Goal: Information Seeking & Learning: Understand process/instructions

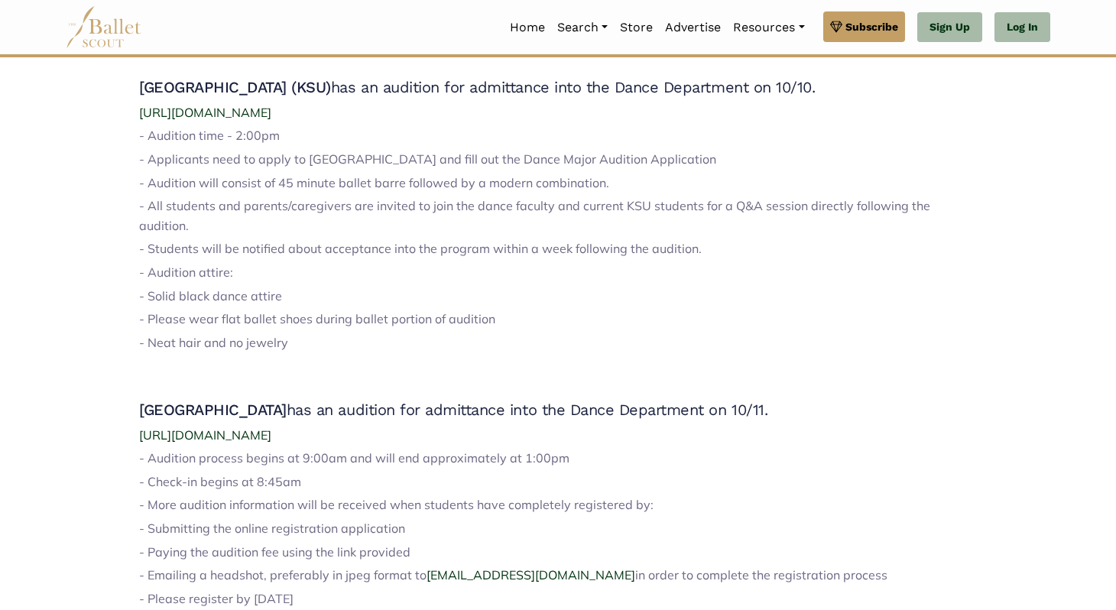
scroll to position [386, 0]
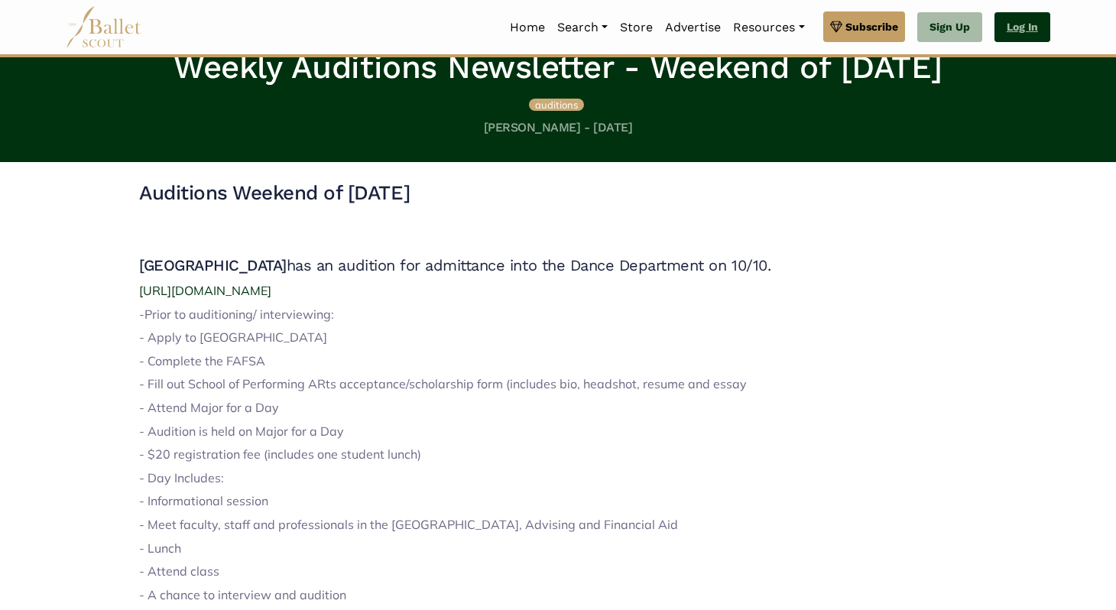
click at [1044, 34] on link "Log In" at bounding box center [1022, 27] width 56 height 31
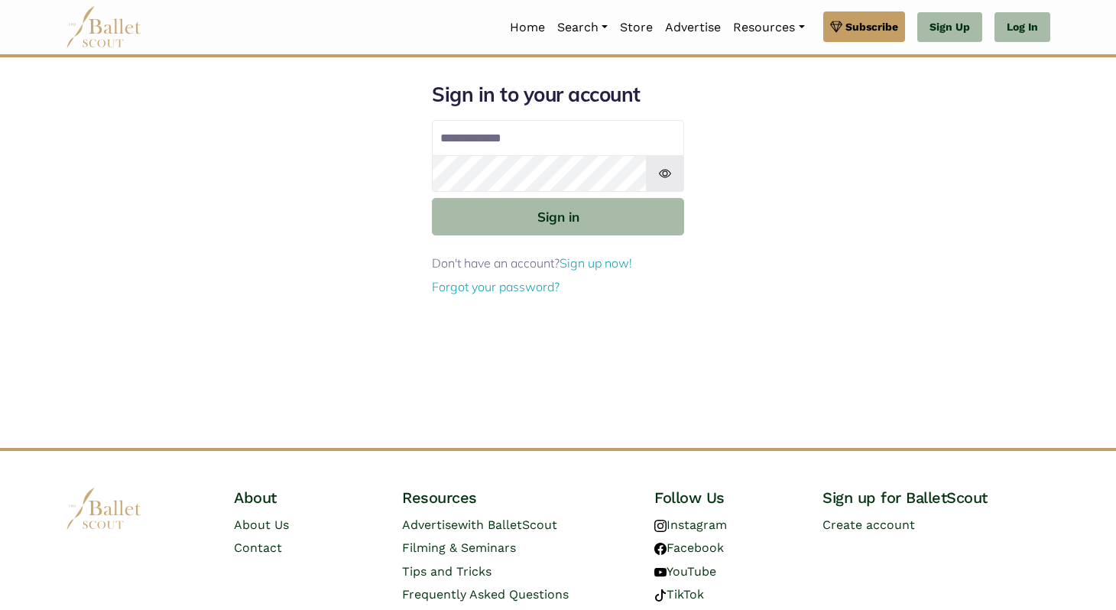
click at [566, 143] on input "Email address" at bounding box center [558, 138] width 252 height 37
type input "**********"
click at [432, 198] on button "Sign in" at bounding box center [558, 216] width 252 height 37
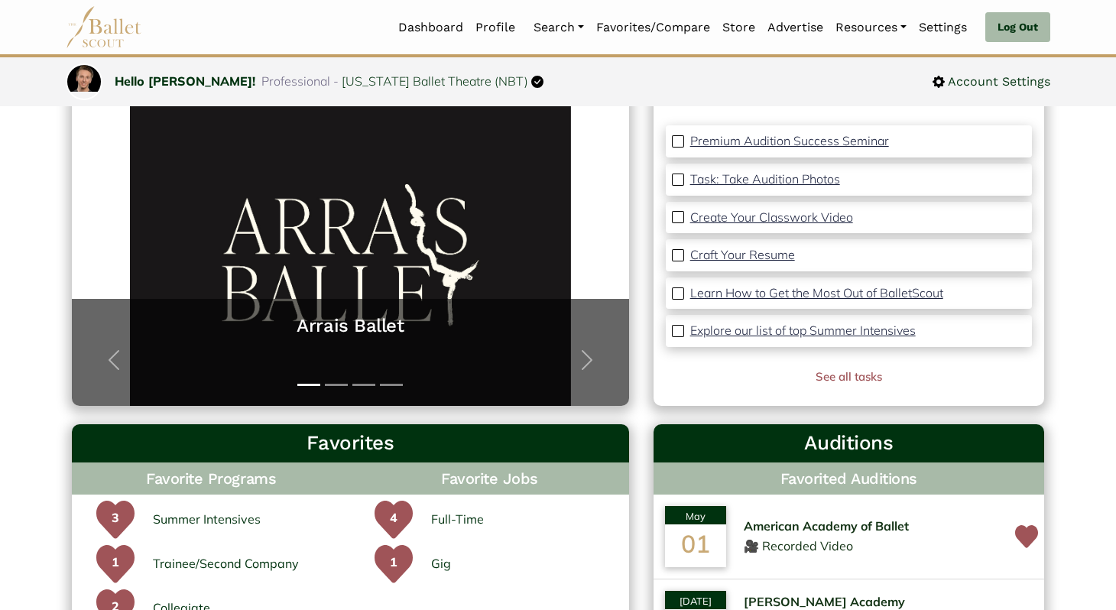
scroll to position [160, 0]
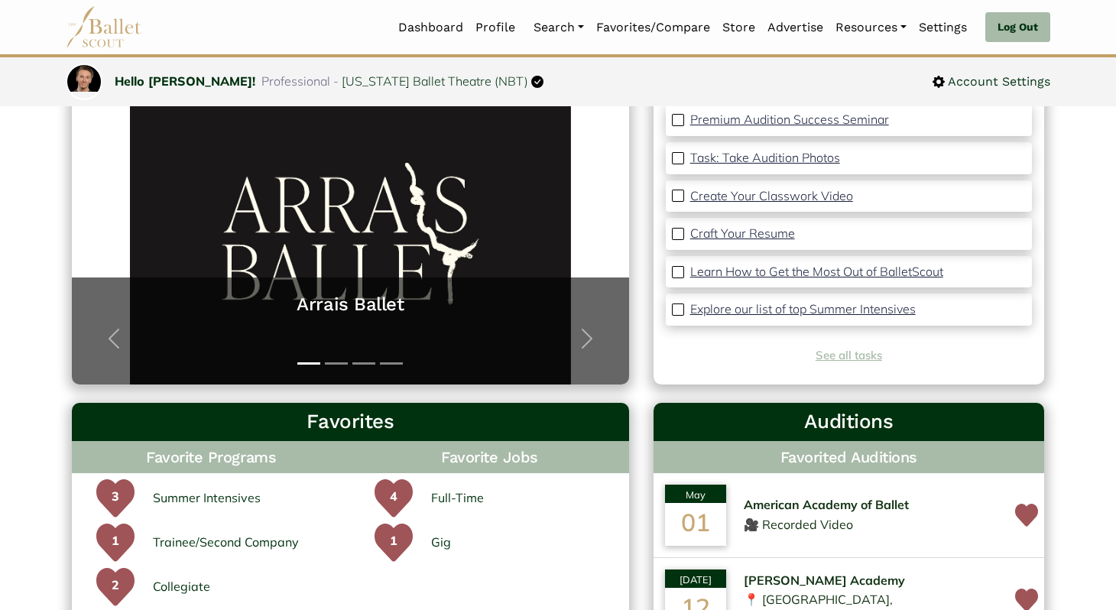
click at [841, 360] on link "See all tasks" at bounding box center [848, 355] width 66 height 15
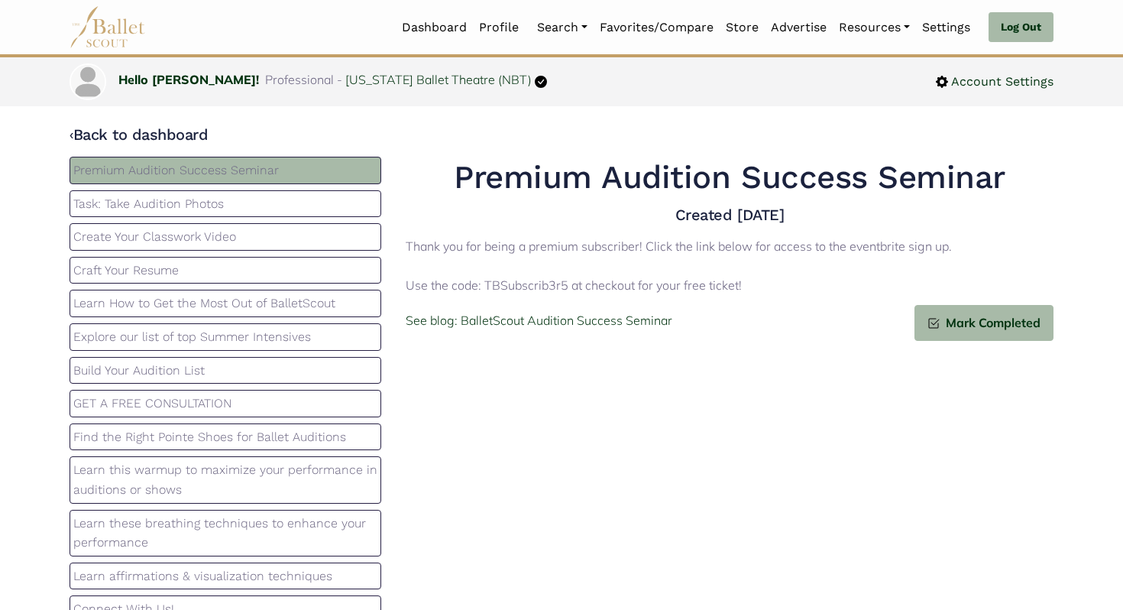
click at [186, 248] on div "Create Your Classwork Video" at bounding box center [226, 237] width 312 height 28
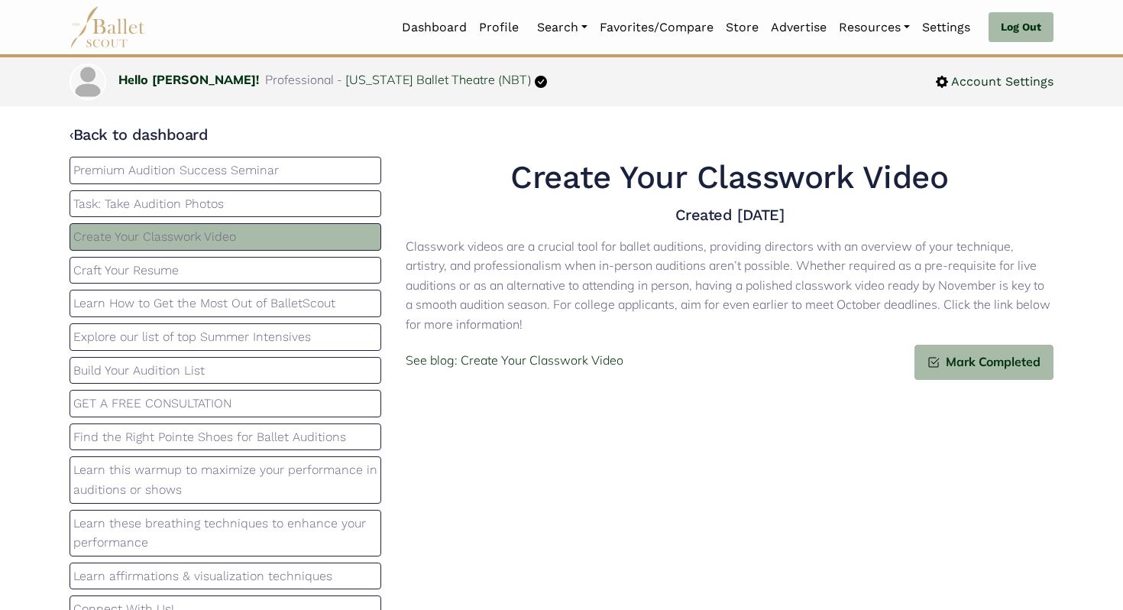
click at [185, 265] on p "Craft Your Resume" at bounding box center [225, 271] width 304 height 20
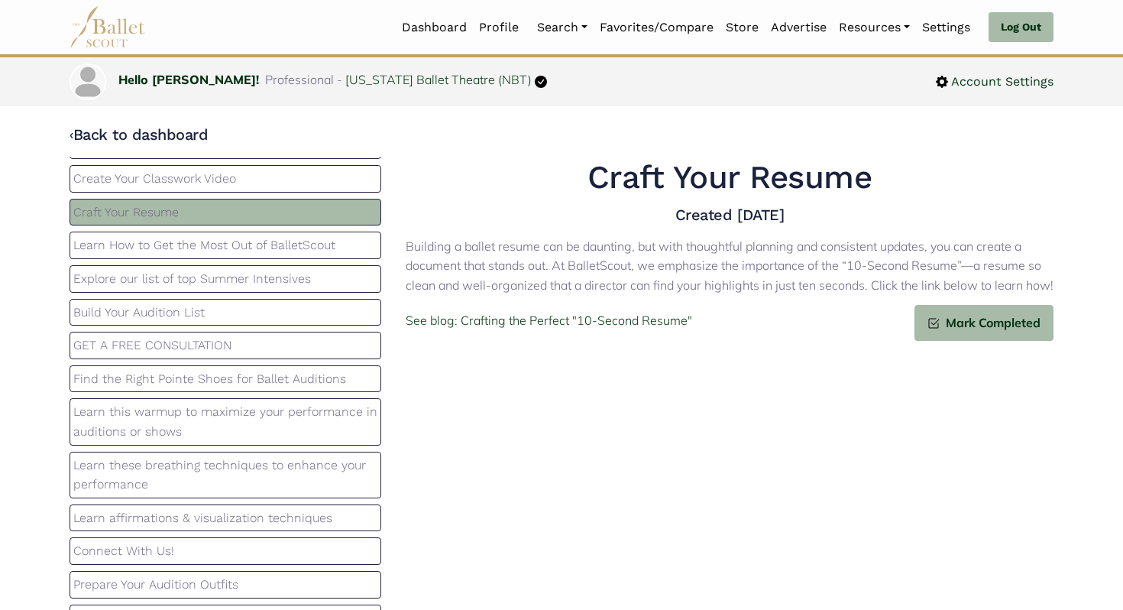
scroll to position [76, 0]
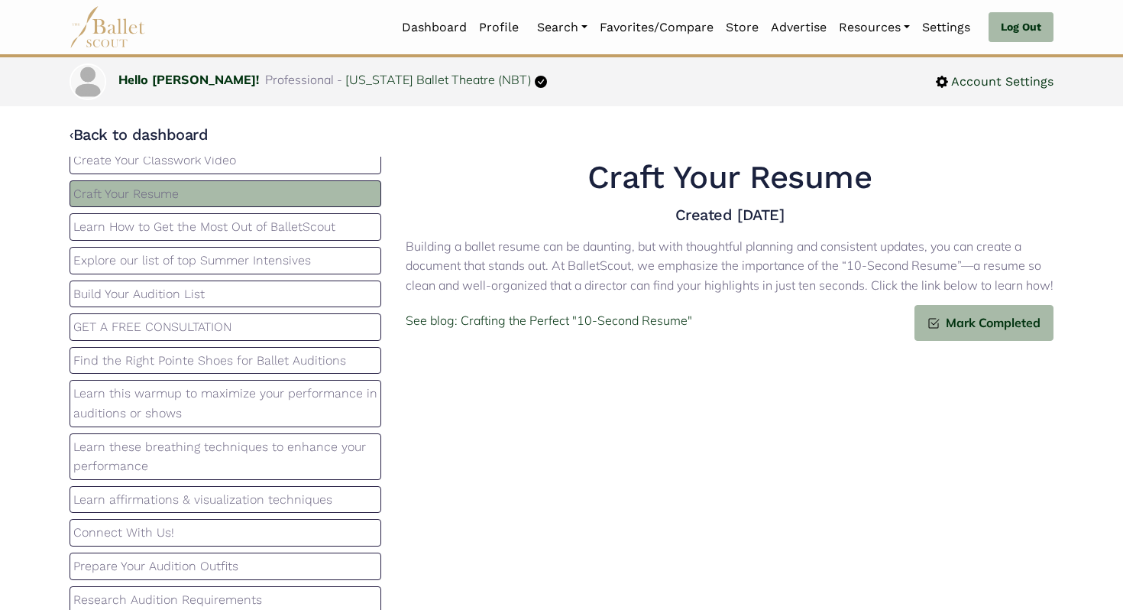
click at [186, 233] on p "Learn How to Get the Most Out of BalletScout" at bounding box center [225, 227] width 304 height 20
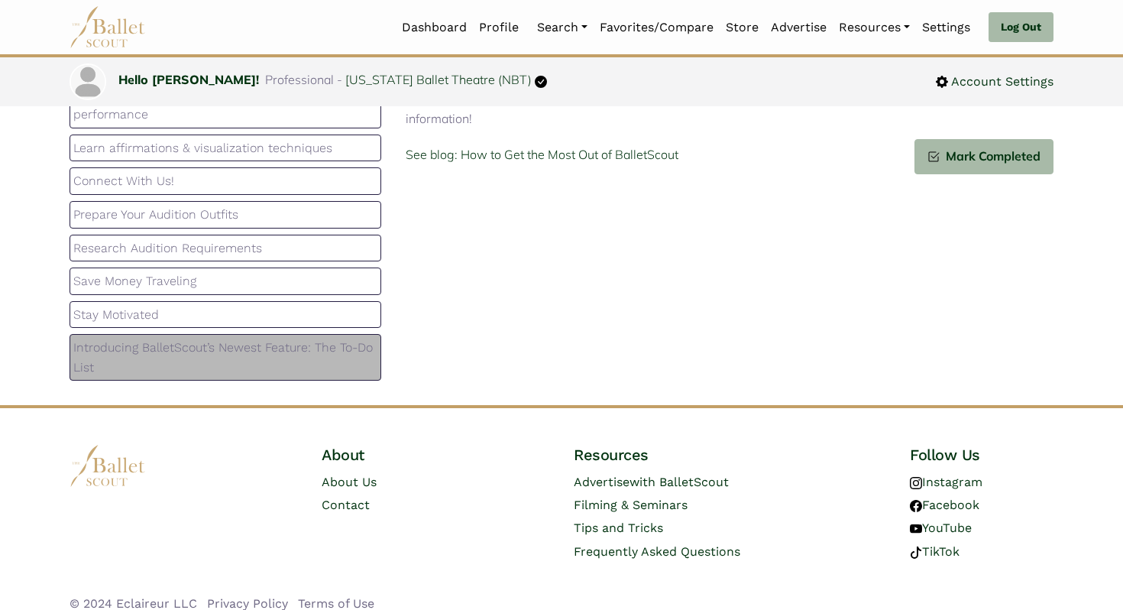
scroll to position [244, 0]
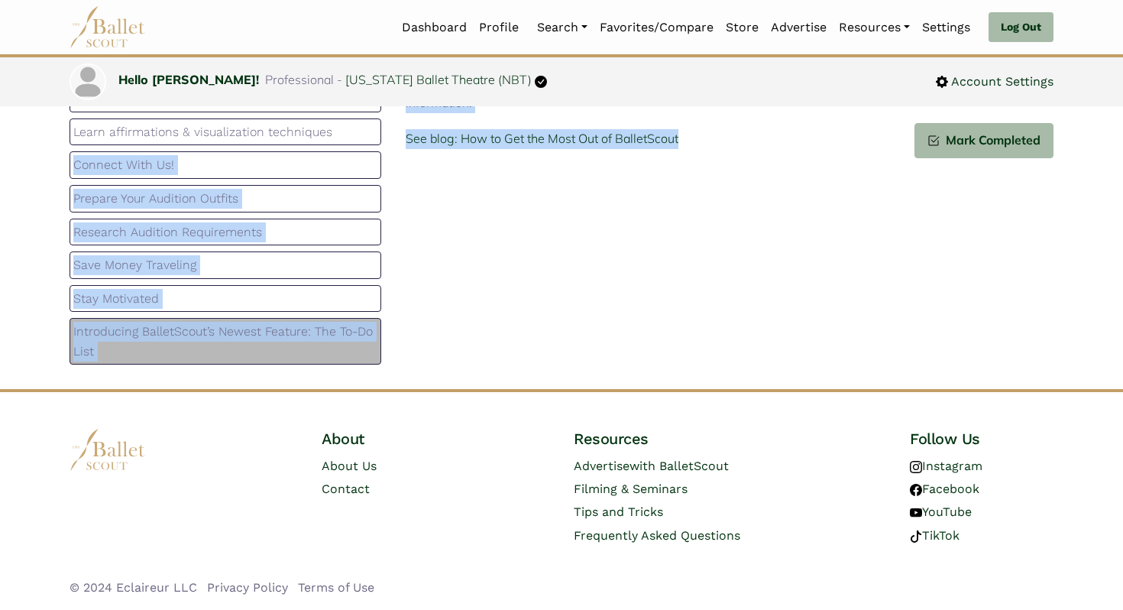
drag, startPoint x: 427, startPoint y: 352, endPoint x: 22, endPoint y: 158, distance: 448.8
click at [22, 158] on body "Loading... Please Wait Dashboard Profile" at bounding box center [561, 183] width 1123 height 854
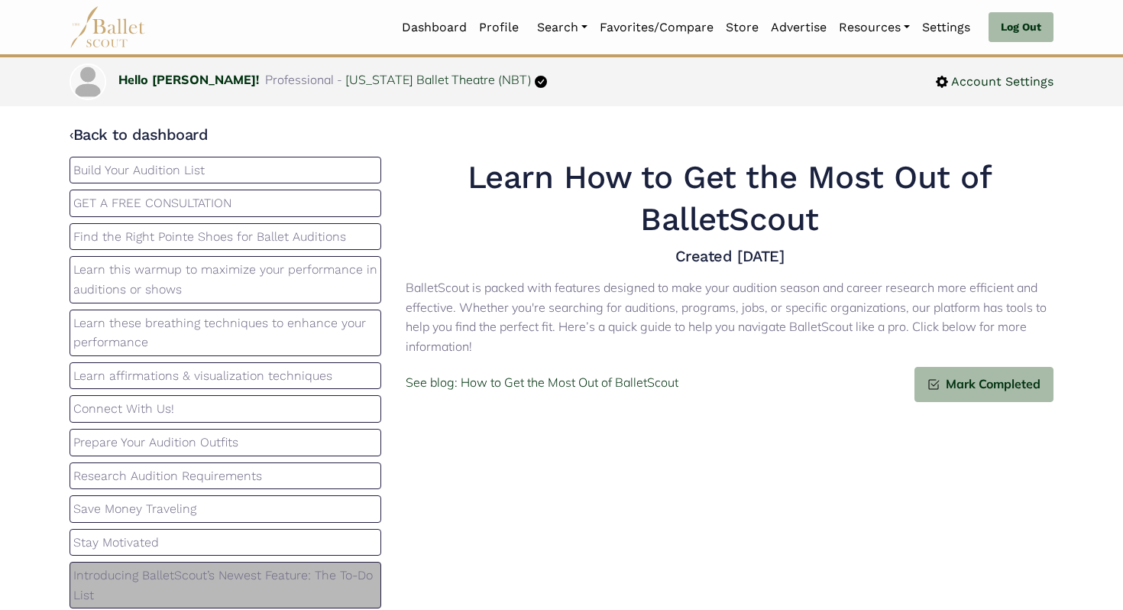
scroll to position [0, 0]
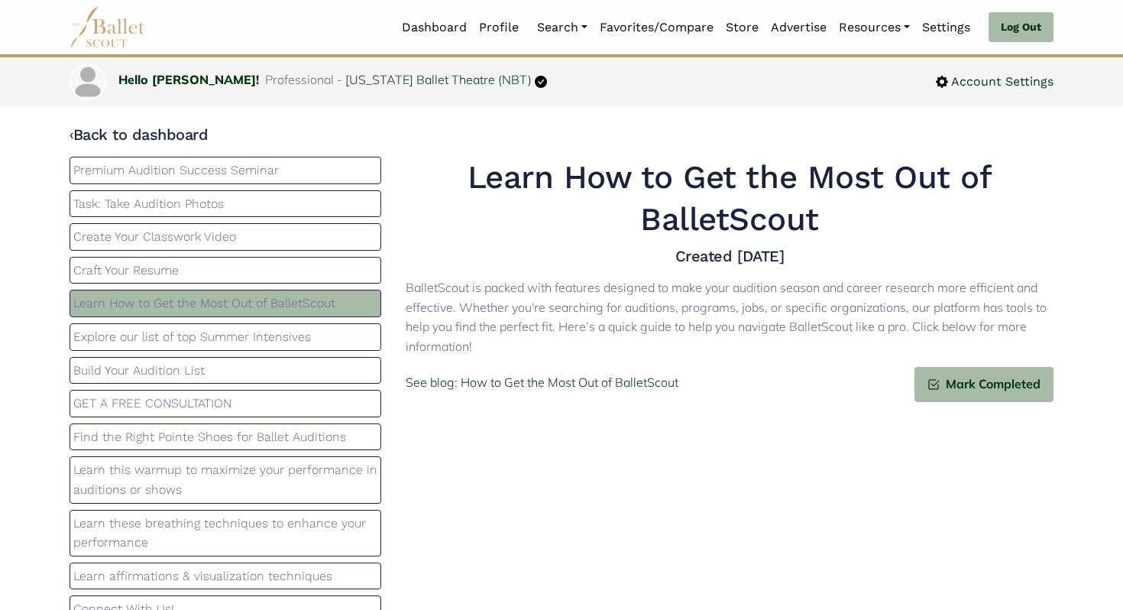
click at [293, 277] on p "Craft Your Resume" at bounding box center [225, 271] width 304 height 20
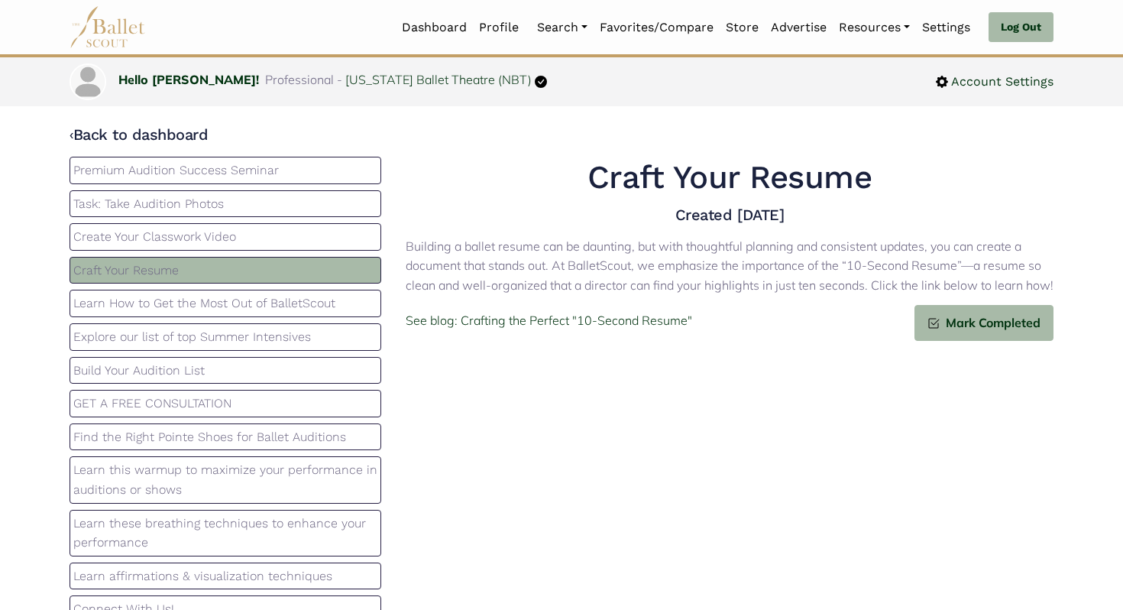
click at [249, 225] on div "Create Your Classwork Video" at bounding box center [226, 237] width 312 height 28
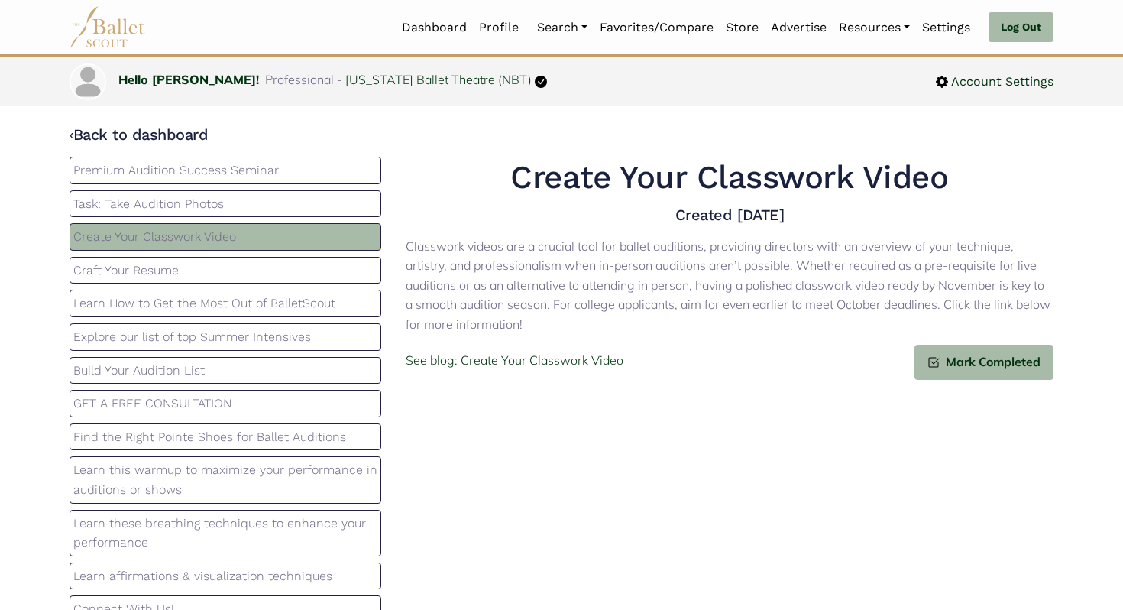
click at [214, 206] on p "Task: Take Audition Photos" at bounding box center [225, 204] width 304 height 20
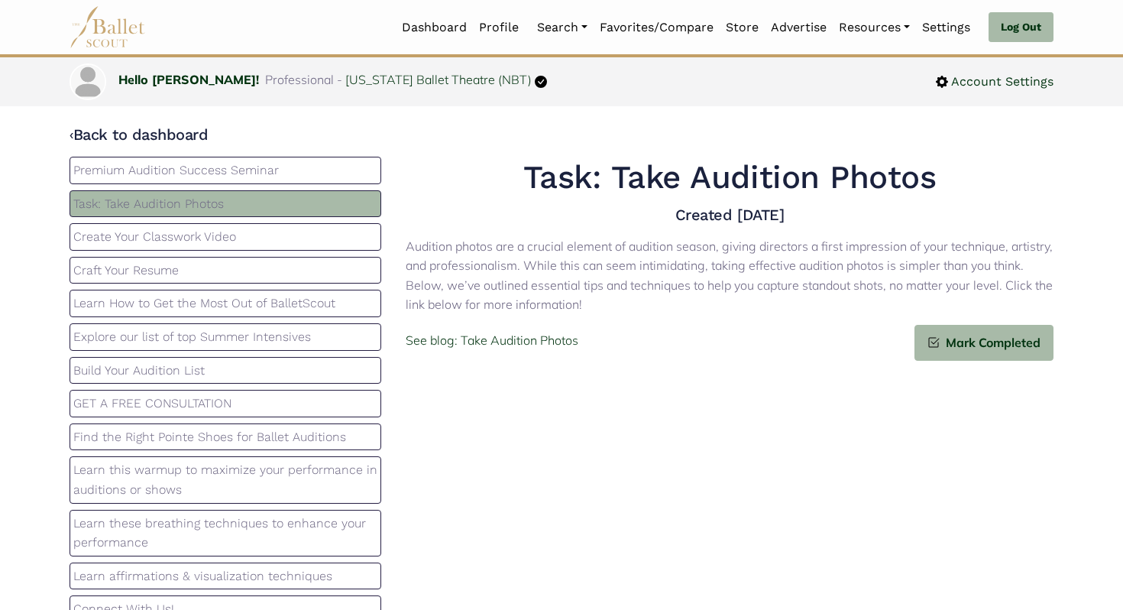
click at [189, 241] on p "Create Your Classwork Video" at bounding box center [225, 237] width 304 height 20
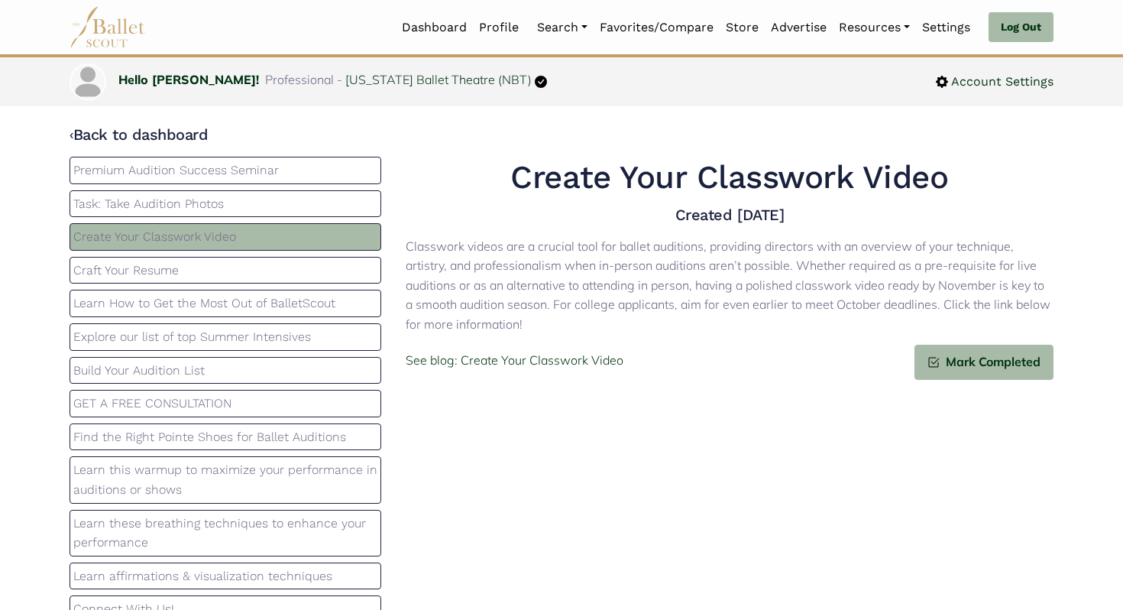
click at [199, 209] on p "Task: Take Audition Photos" at bounding box center [225, 204] width 304 height 20
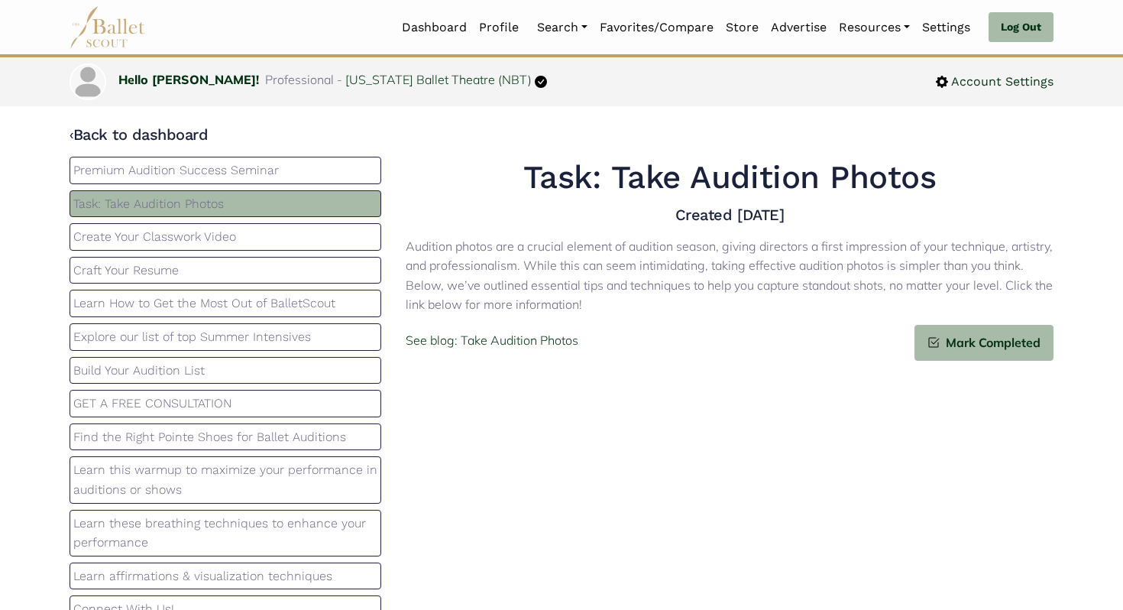
click at [206, 246] on p "Create Your Classwork Video" at bounding box center [225, 237] width 304 height 20
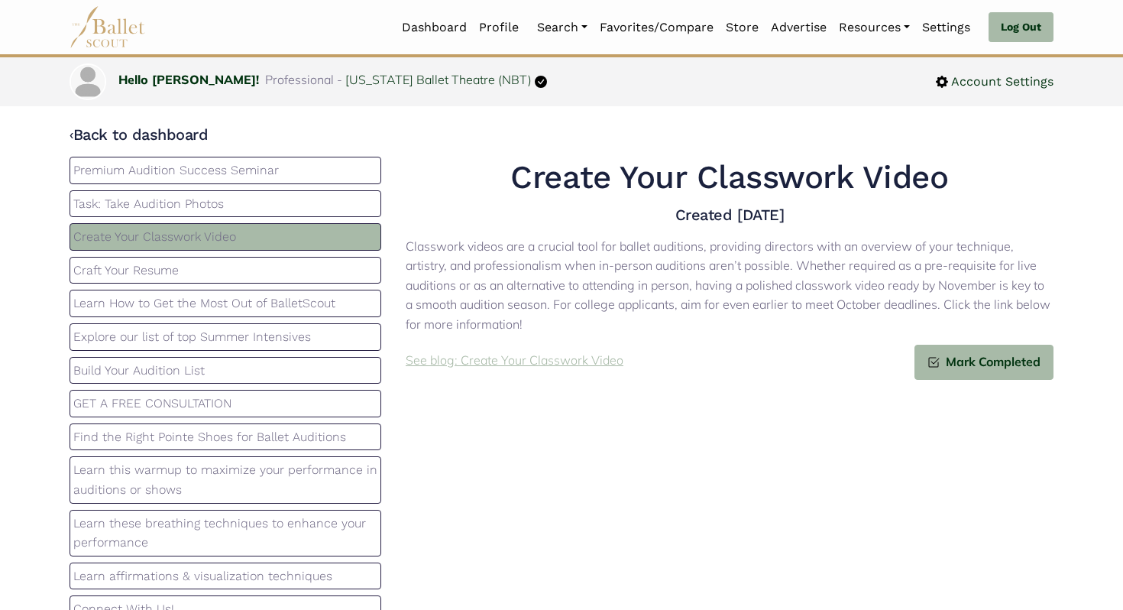
click at [486, 364] on p "See blog: Create Your Classwork Video" at bounding box center [515, 361] width 218 height 20
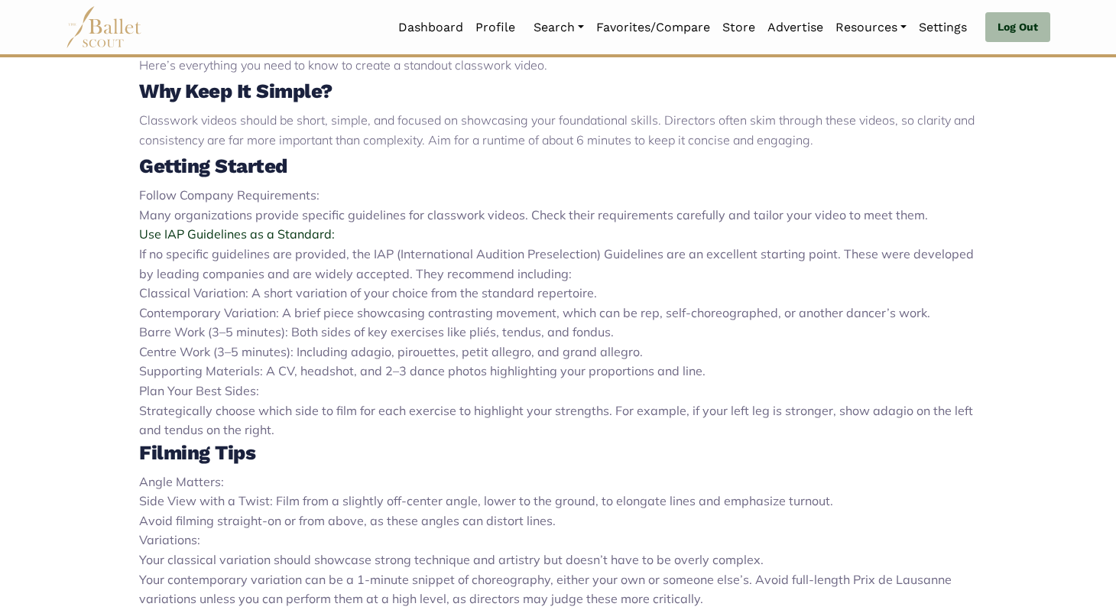
scroll to position [576, 0]
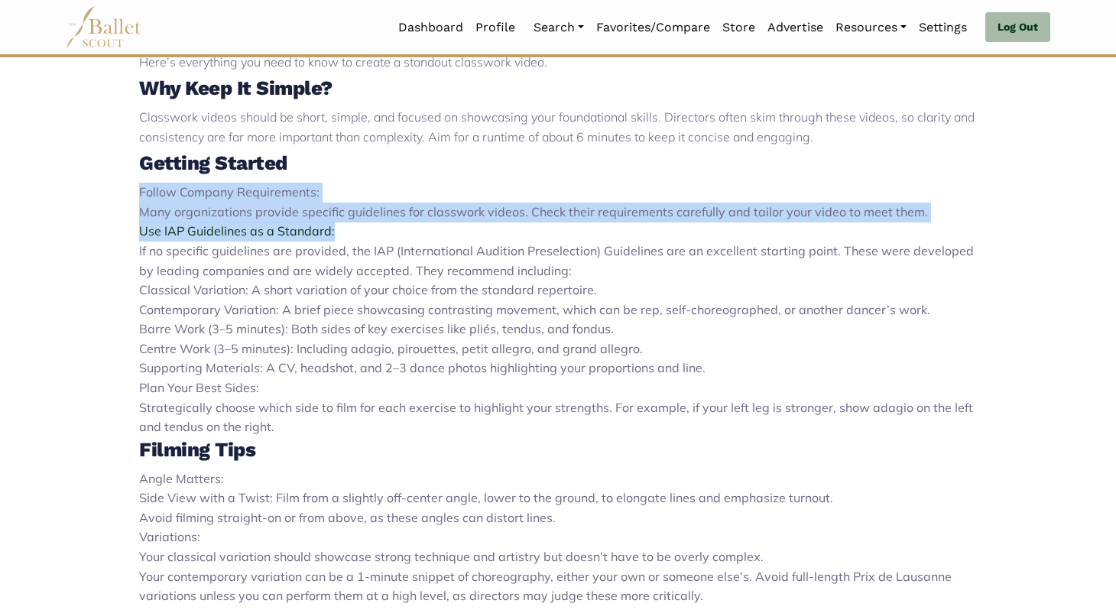
drag, startPoint x: 121, startPoint y: 187, endPoint x: 407, endPoint y: 234, distance: 289.6
click at [408, 234] on div "Classwork videos are a crucial tool for ballet auditions, providing directors w…" at bounding box center [557, 451] width 1009 height 958
click at [407, 234] on li "Use IAP Guidelines as a Standard: If no specific guidelines are provided, the I…" at bounding box center [558, 251] width 838 height 59
drag, startPoint x: 407, startPoint y: 234, endPoint x: 103, endPoint y: 189, distance: 306.7
click at [103, 189] on div "Classwork videos are a crucial tool for ballet auditions, providing directors w…" at bounding box center [557, 451] width 1009 height 958
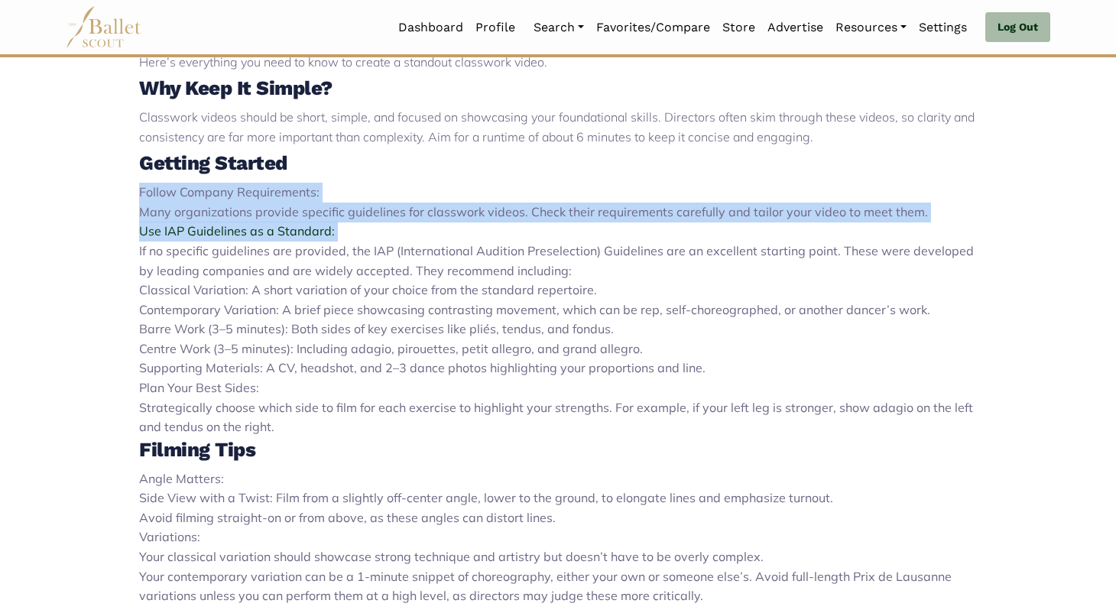
click at [103, 189] on div "Classwork videos are a crucial tool for ballet auditions, providing directors w…" at bounding box center [557, 451] width 1009 height 958
drag, startPoint x: 103, startPoint y: 189, endPoint x: 399, endPoint y: 237, distance: 299.6
click at [399, 237] on div "Classwork videos are a crucial tool for ballet auditions, providing directors w…" at bounding box center [557, 451] width 1009 height 958
click at [399, 237] on li "Use IAP Guidelines as a Standard: If no specific guidelines are provided, the I…" at bounding box center [558, 251] width 838 height 59
drag, startPoint x: 399, startPoint y: 237, endPoint x: 79, endPoint y: 180, distance: 324.4
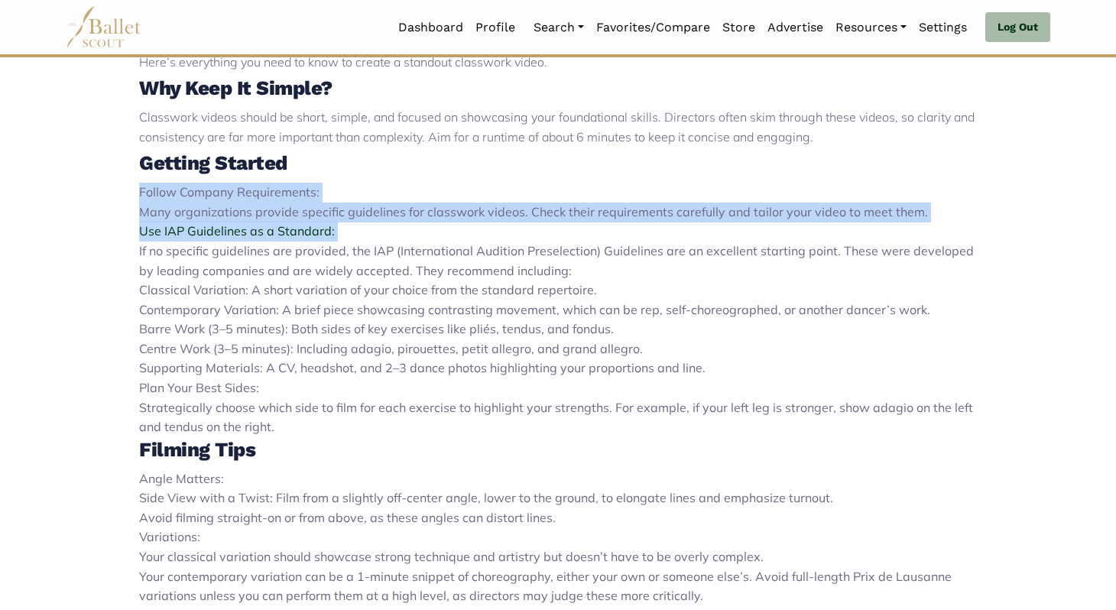
click at [79, 180] on div "Classwork videos are a crucial tool for ballet auditions, providing directors w…" at bounding box center [557, 451] width 1009 height 958
drag, startPoint x: 79, startPoint y: 180, endPoint x: 368, endPoint y: 230, distance: 292.3
click at [369, 230] on div "Classwork videos are a crucial tool for ballet auditions, providing directors w…" at bounding box center [557, 451] width 1009 height 958
click at [368, 230] on li "Use IAP Guidelines as a Standard: If no specific guidelines are provided, the I…" at bounding box center [558, 251] width 838 height 59
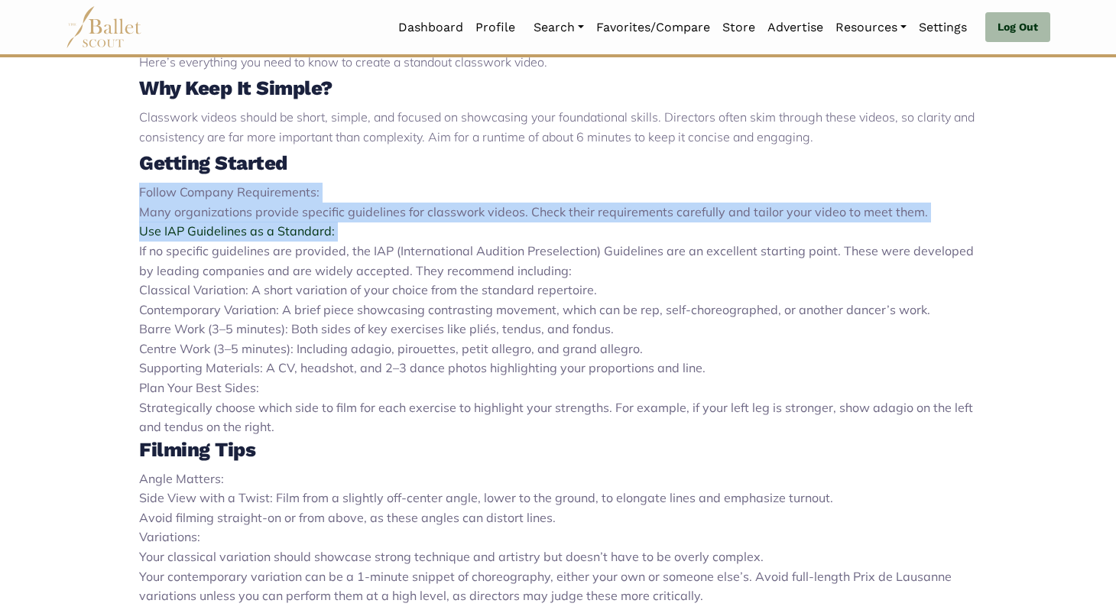
drag, startPoint x: 368, startPoint y: 230, endPoint x: 127, endPoint y: 201, distance: 242.5
click at [127, 201] on div "Classwork videos are a crucial tool for ballet auditions, providing directors w…" at bounding box center [557, 451] width 1009 height 958
drag, startPoint x: 127, startPoint y: 201, endPoint x: 368, endPoint y: 237, distance: 243.4
click at [368, 237] on div "Classwork videos are a crucial tool for ballet auditions, providing directors w…" at bounding box center [557, 451] width 1009 height 958
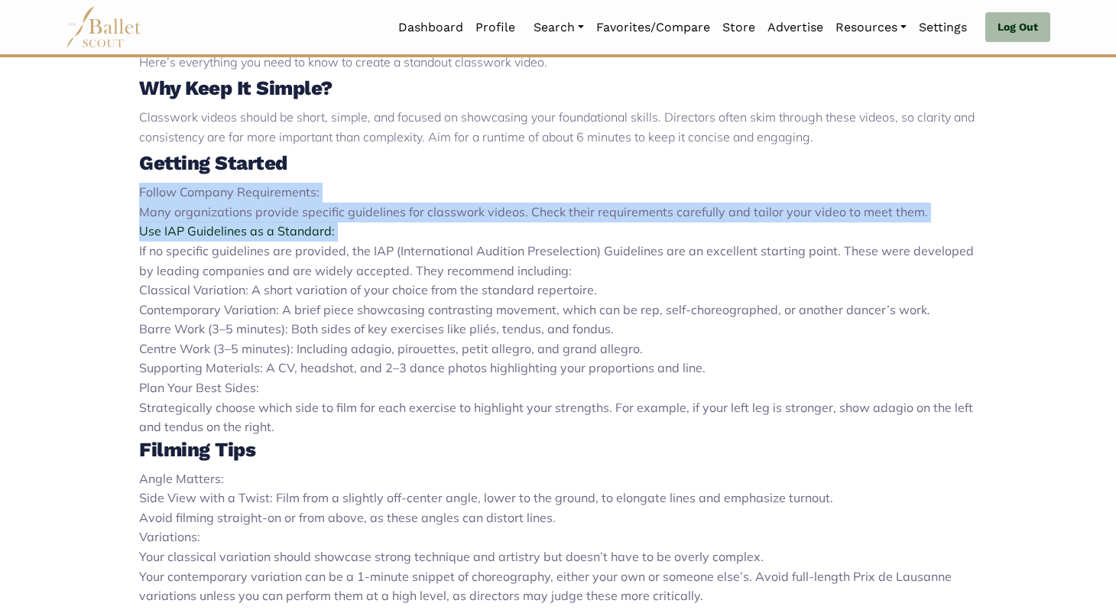
click at [368, 237] on li "Use IAP Guidelines as a Standard: If no specific guidelines are provided, the I…" at bounding box center [558, 251] width 838 height 59
drag, startPoint x: 368, startPoint y: 237, endPoint x: 79, endPoint y: 193, distance: 291.5
click at [79, 193] on div "Classwork videos are a crucial tool for ballet auditions, providing directors w…" at bounding box center [557, 451] width 1009 height 958
drag, startPoint x: 79, startPoint y: 193, endPoint x: 363, endPoint y: 233, distance: 286.4
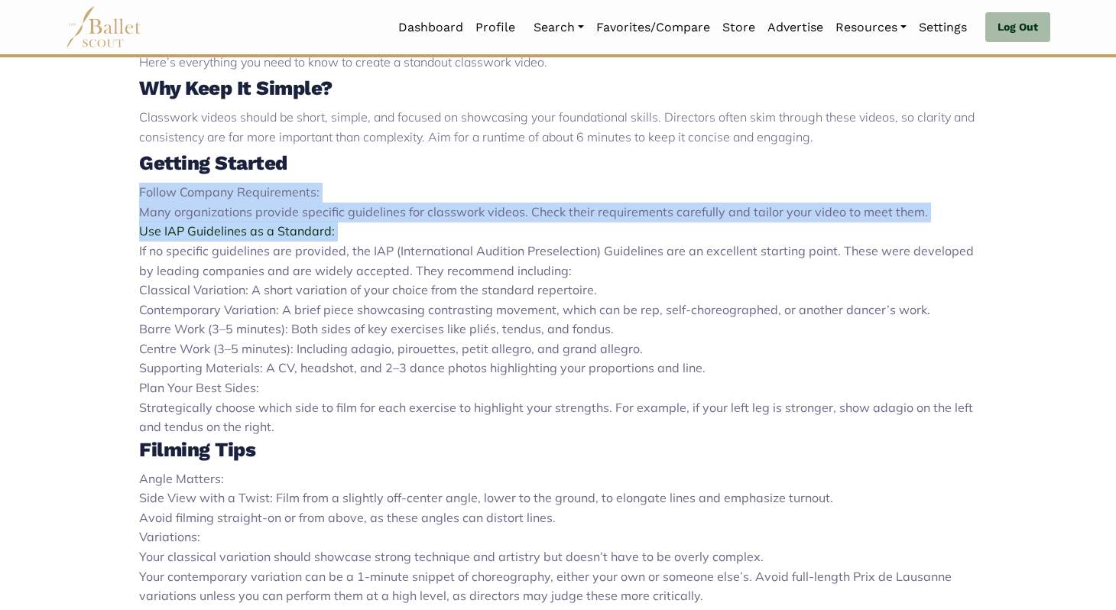
click at [365, 233] on div "Classwork videos are a crucial tool for ballet auditions, providing directors w…" at bounding box center [557, 451] width 1009 height 958
click at [363, 233] on li "Use IAP Guidelines as a Standard: If no specific guidelines are provided, the I…" at bounding box center [558, 251] width 838 height 59
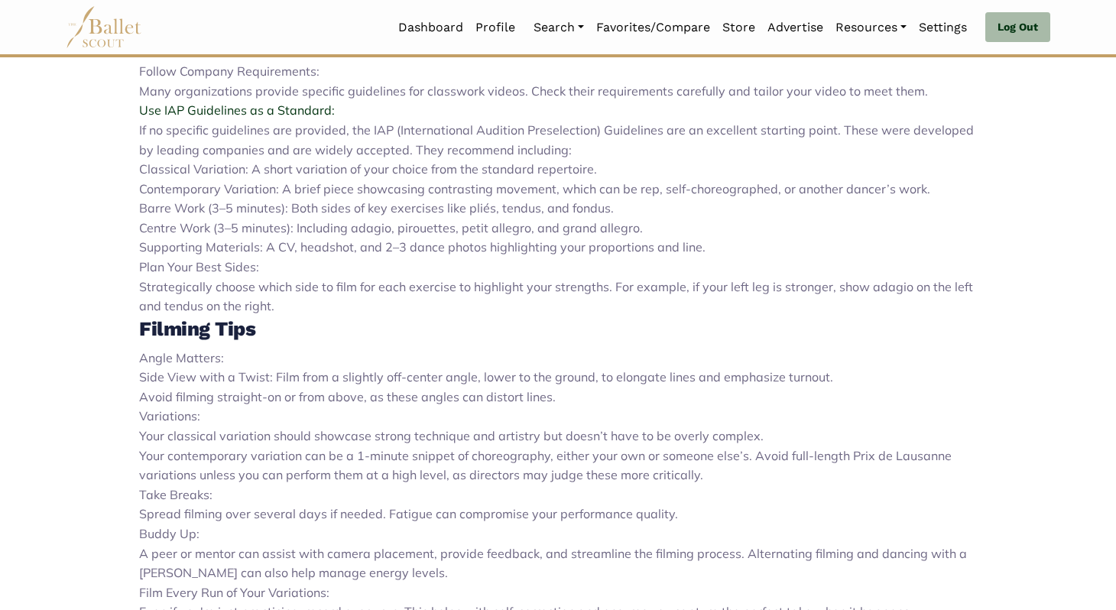
scroll to position [705, 0]
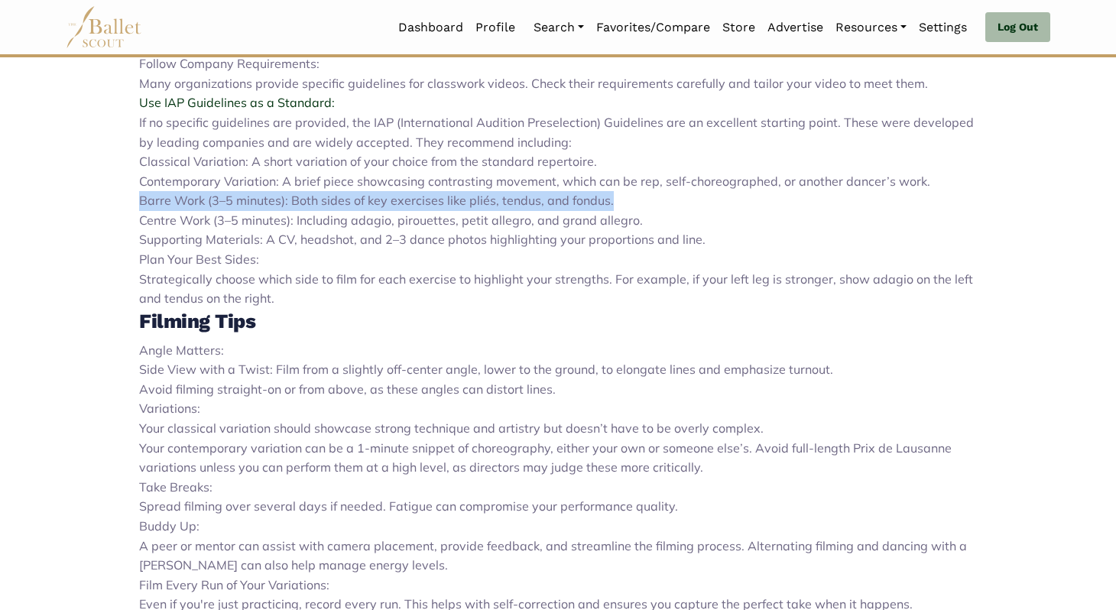
drag, startPoint x: 135, startPoint y: 203, endPoint x: 607, endPoint y: 203, distance: 471.5
click at [607, 203] on div "Classwork videos are a crucial tool for ballet auditions, providing directors w…" at bounding box center [557, 322] width 1009 height 958
click at [607, 203] on li "Barre Work (3–5 minutes): Both sides of key exercises like pliés, tendus, and f…" at bounding box center [558, 201] width 838 height 20
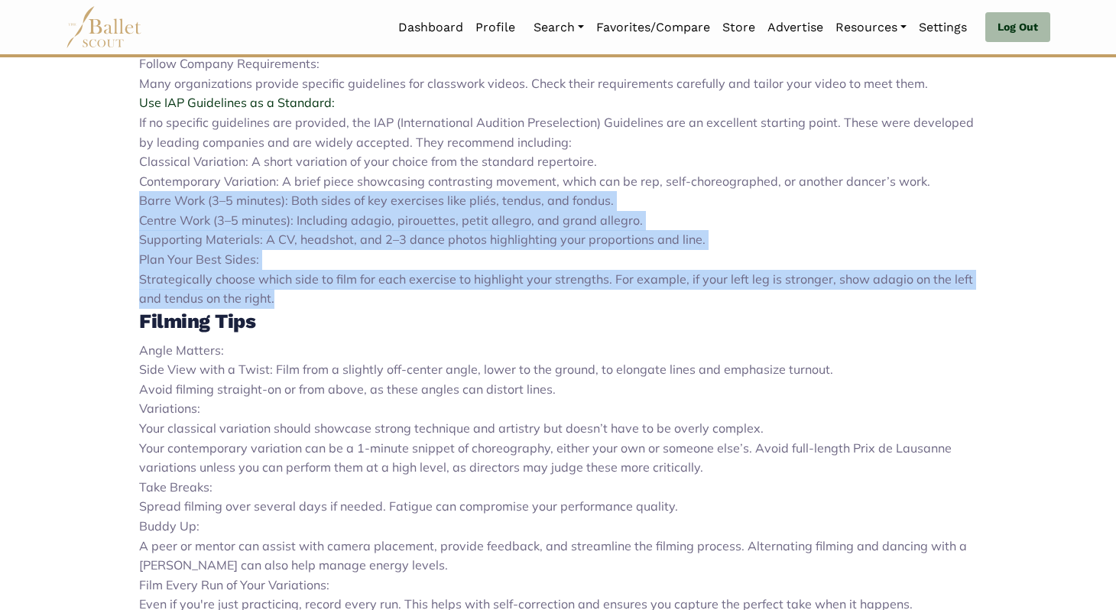
drag, startPoint x: 136, startPoint y: 210, endPoint x: 495, endPoint y: 298, distance: 369.8
click at [495, 298] on div "Classwork videos are a crucial tool for ballet auditions, providing directors w…" at bounding box center [557, 322] width 1009 height 958
click at [495, 298] on li "Plan Your Best Sides: Strategically choose which side to film for each exercise…" at bounding box center [558, 279] width 838 height 59
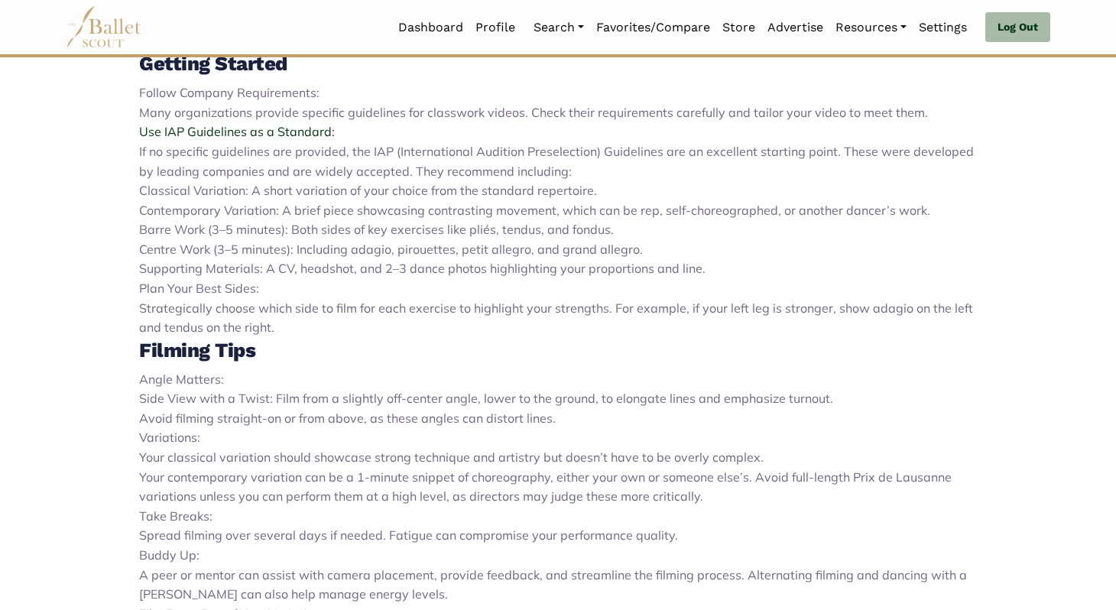
scroll to position [650, 0]
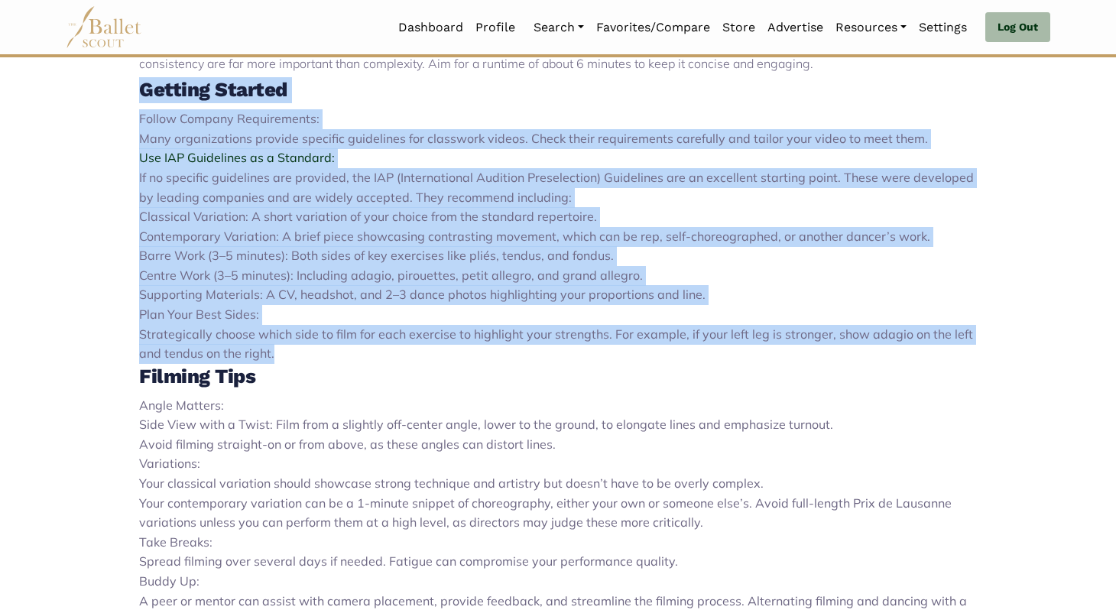
drag, startPoint x: 300, startPoint y: 358, endPoint x: 43, endPoint y: 88, distance: 372.9
click at [43, 88] on body "Loading... Please Wait Dashboard Profile" at bounding box center [558, 269] width 1116 height 1838
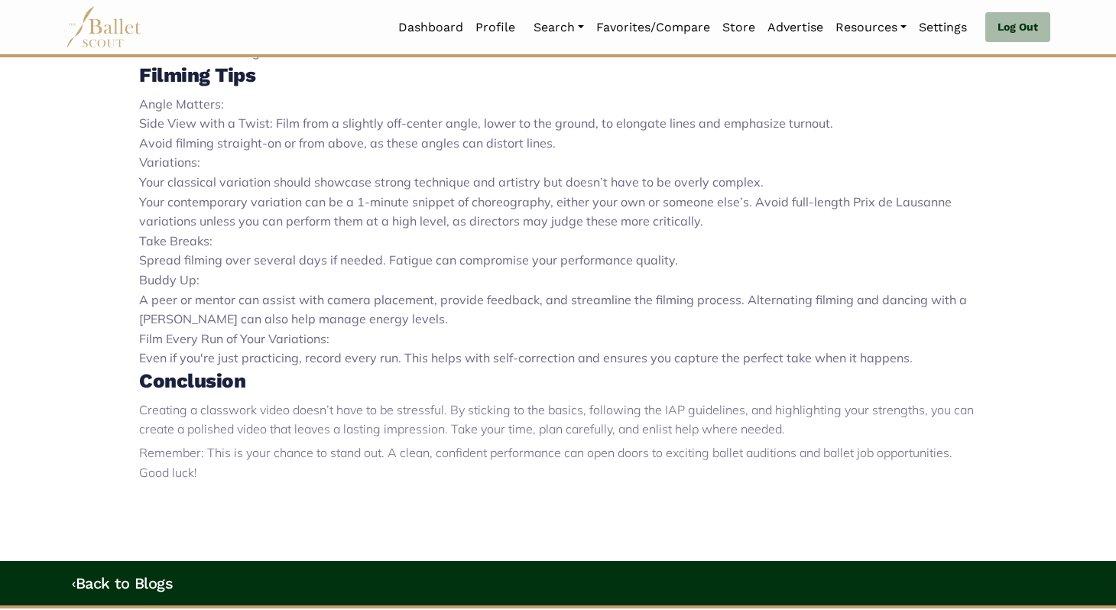
scroll to position [909, 0]
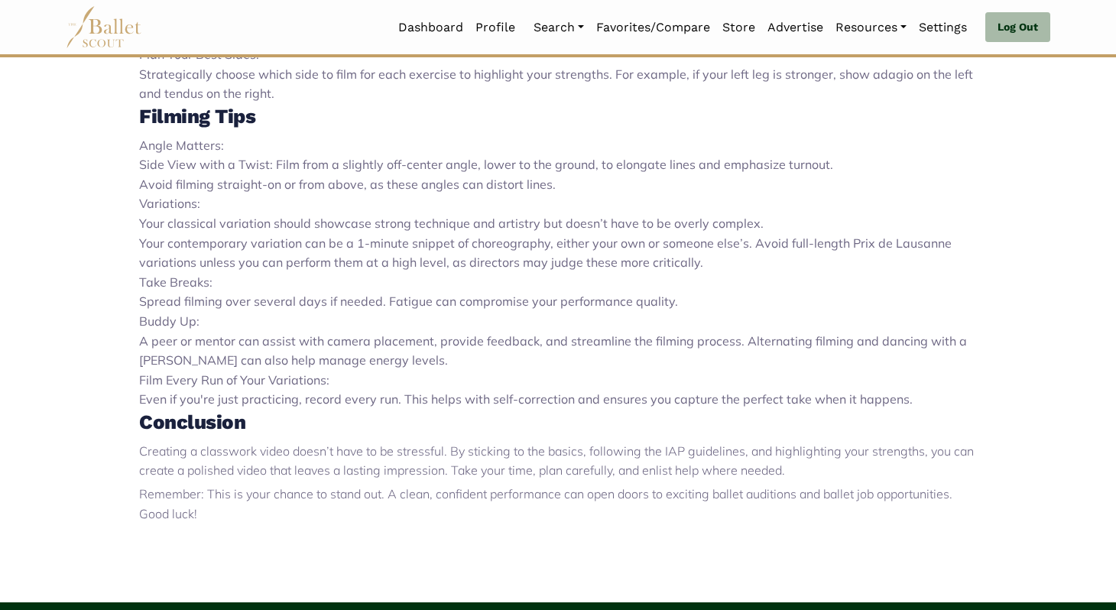
click at [124, 103] on div "Classwork videos are a crucial tool for ballet auditions, providing directors w…" at bounding box center [557, 118] width 1009 height 958
drag, startPoint x: 123, startPoint y: 117, endPoint x: 261, endPoint y: 157, distance: 143.9
click at [261, 157] on div "Classwork videos are a crucial tool for ballet auditions, providing directors w…" at bounding box center [557, 118] width 1009 height 958
click at [248, 157] on li "Side View with a Twist: Film from a slightly off-center angle, lower to the gro…" at bounding box center [558, 165] width 838 height 20
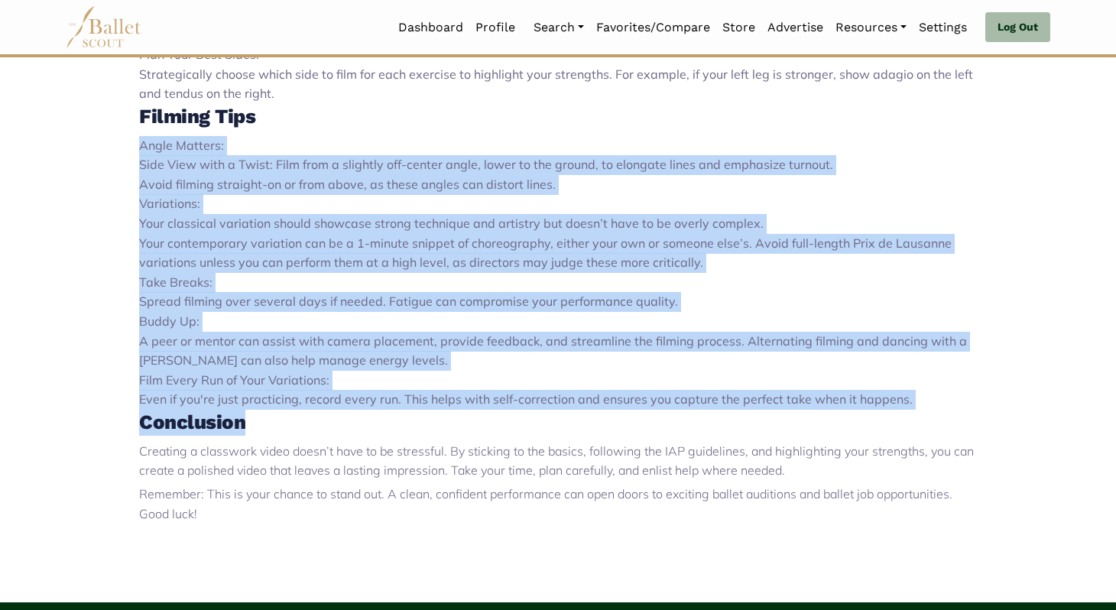
drag, startPoint x: 131, startPoint y: 150, endPoint x: 564, endPoint y: 413, distance: 507.2
click at [564, 413] on div "Classwork videos are a crucial tool for ballet auditions, providing directors w…" at bounding box center [557, 118] width 1009 height 958
click at [564, 413] on h3 "Conclusion" at bounding box center [558, 423] width 838 height 26
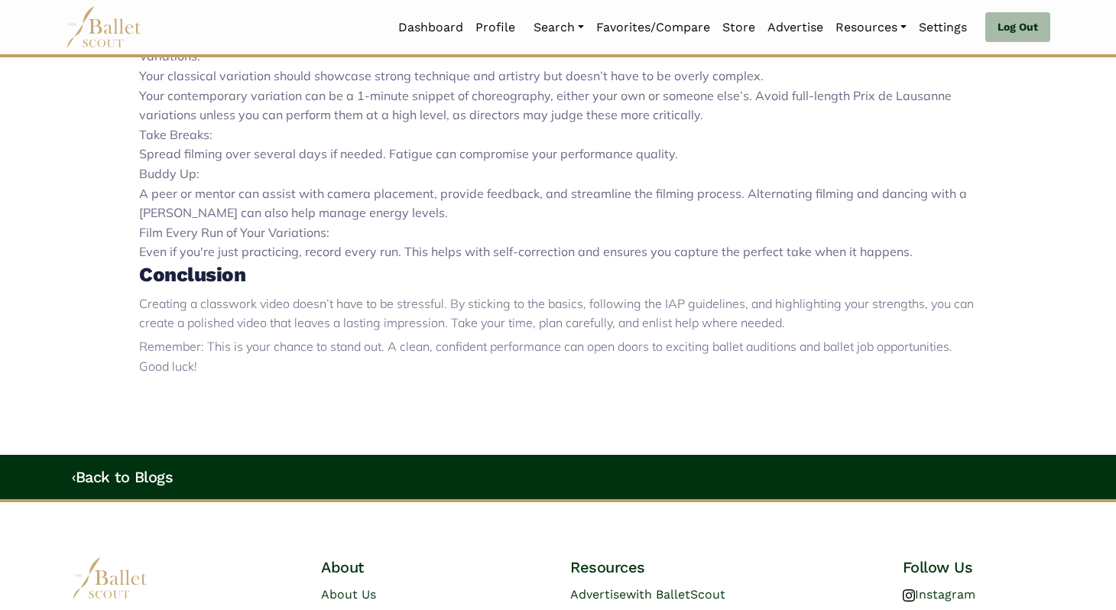
scroll to position [1198, 0]
